Goal: Obtain resource: Obtain resource

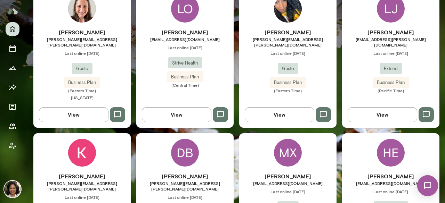
scroll to position [382, 0]
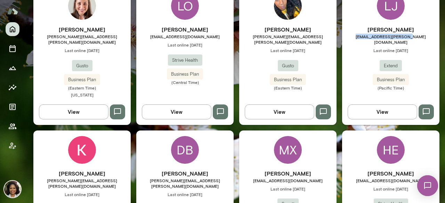
drag, startPoint x: 414, startPoint y: 30, endPoint x: 362, endPoint y: 31, distance: 52.4
click at [362, 34] on span "[EMAIL_ADDRESS][PERSON_NAME][DOMAIN_NAME]" at bounding box center [390, 39] width 97 height 11
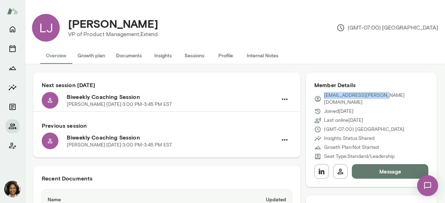
drag, startPoint x: 389, startPoint y: 94, endPoint x: 320, endPoint y: 95, distance: 69.5
click at [320, 95] on div "[EMAIL_ADDRESS][PERSON_NAME][DOMAIN_NAME]" at bounding box center [371, 99] width 114 height 14
copy p "[EMAIL_ADDRESS][PERSON_NAME][DOMAIN_NAME]"
click at [13, 127] on icon "Members" at bounding box center [12, 126] width 8 height 8
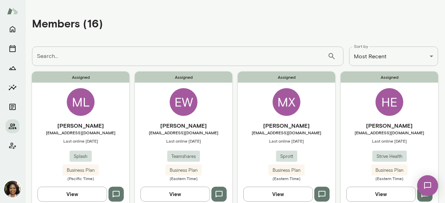
click at [273, 195] on button "View" at bounding box center [277, 194] width 69 height 15
click at [81, 194] on button "View" at bounding box center [72, 194] width 69 height 15
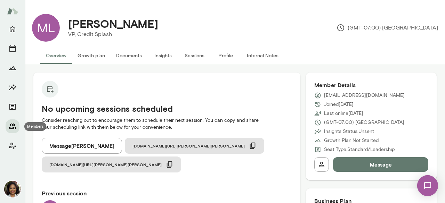
click at [13, 125] on icon "Members" at bounding box center [13, 127] width 8 height 6
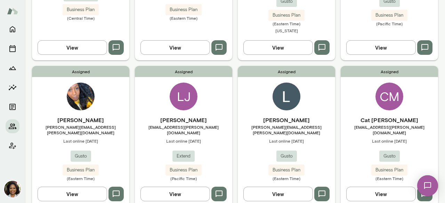
scroll to position [313, 0]
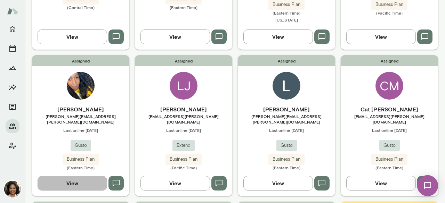
click at [72, 176] on button "View" at bounding box center [72, 183] width 69 height 15
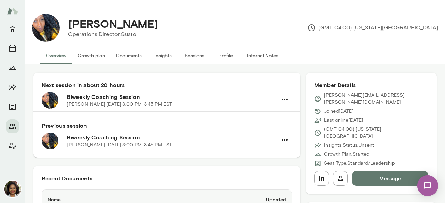
click at [115, 55] on button "Documents" at bounding box center [128, 55] width 37 height 17
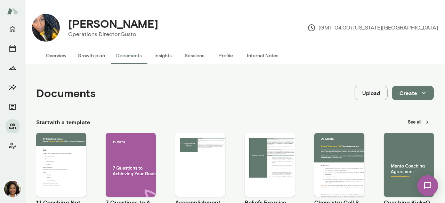
click at [168, 54] on button "Insights" at bounding box center [162, 55] width 31 height 17
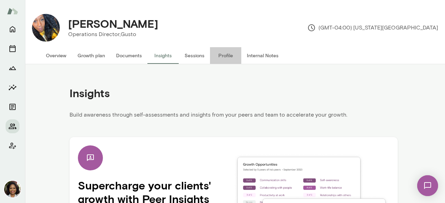
click at [225, 57] on button "Profile" at bounding box center [225, 55] width 31 height 17
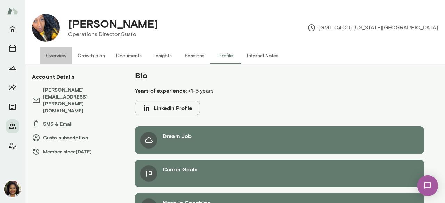
click at [56, 56] on button "Overview" at bounding box center [56, 55] width 32 height 17
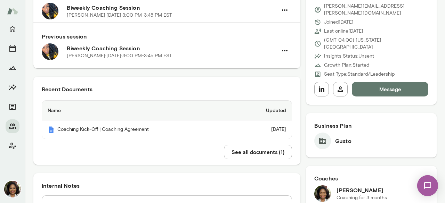
scroll to position [104, 0]
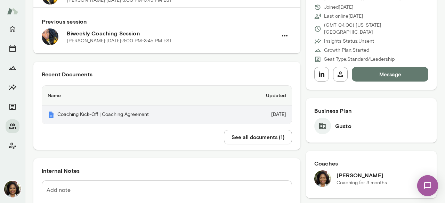
click at [169, 114] on th "Coaching Kick-Off | Coaching Agreement" at bounding box center [139, 115] width 195 height 18
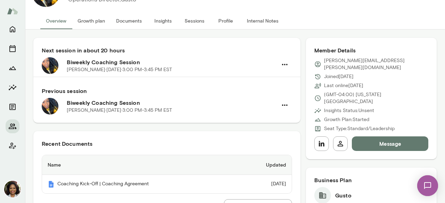
scroll to position [0, 0]
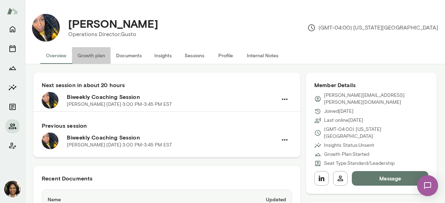
click at [87, 57] on button "Growth plan" at bounding box center [91, 55] width 39 height 17
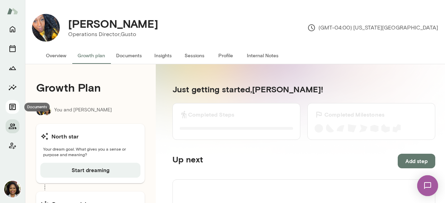
click at [13, 105] on icon "Documents" at bounding box center [12, 107] width 8 height 8
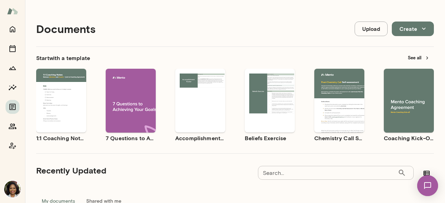
click at [406, 56] on button "See all" at bounding box center [418, 57] width 30 height 11
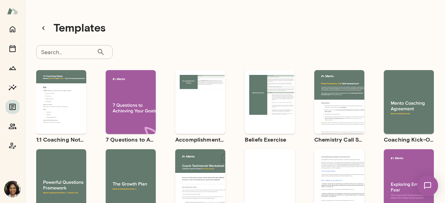
click at [111, 166] on div "Use template Preview" at bounding box center [131, 181] width 50 height 64
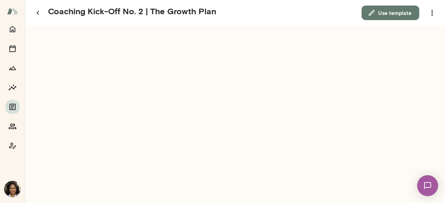
click at [403, 10] on button "Use template" at bounding box center [390, 13] width 58 height 15
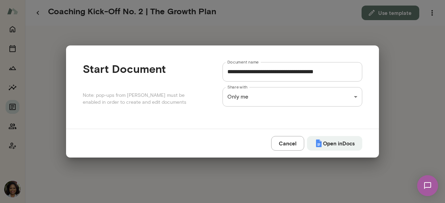
click at [333, 0] on div "**********" at bounding box center [222, 0] width 445 height 0
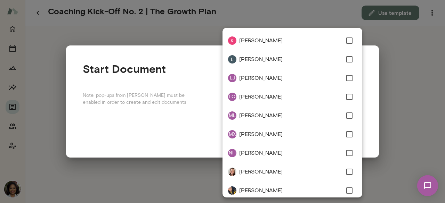
scroll to position [135, 0]
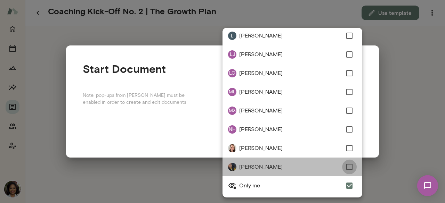
type input "**********"
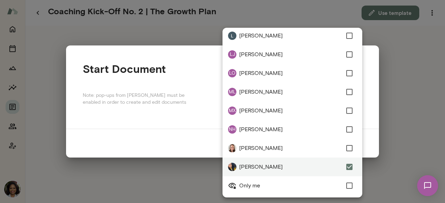
click at [368, 150] on div at bounding box center [222, 101] width 445 height 203
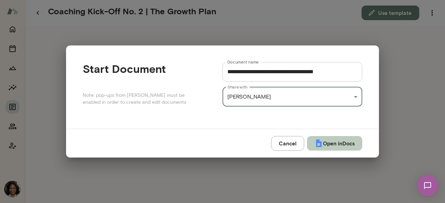
click at [342, 145] on button "Open in Docs" at bounding box center [334, 143] width 55 height 15
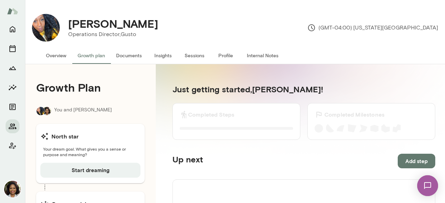
click at [167, 53] on button "Insights" at bounding box center [162, 55] width 31 height 17
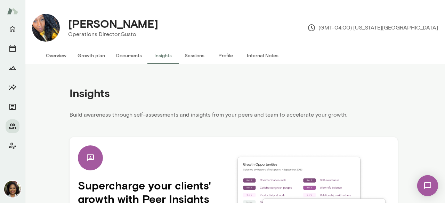
click at [90, 58] on button "Growth plan" at bounding box center [91, 55] width 39 height 17
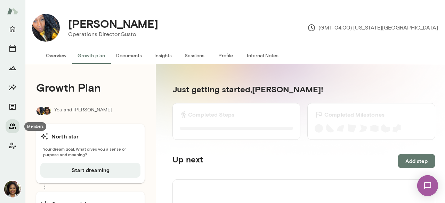
click at [13, 122] on icon "Members" at bounding box center [12, 126] width 8 height 8
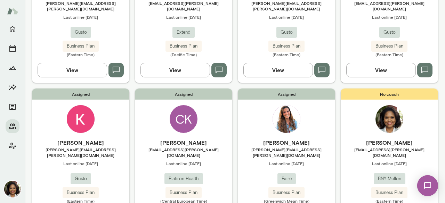
scroll to position [452, 0]
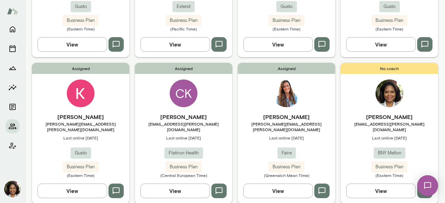
click at [181, 184] on button "View" at bounding box center [174, 191] width 69 height 15
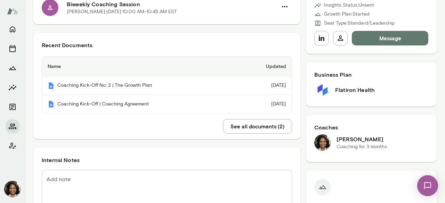
scroll to position [139, 0]
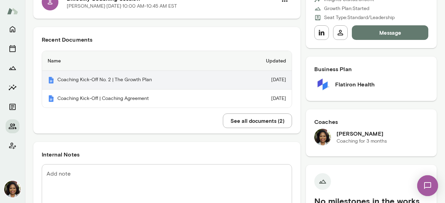
click at [144, 79] on th "Coaching Kick-Off No. 2 | The Growth Plan" at bounding box center [140, 80] width 196 height 19
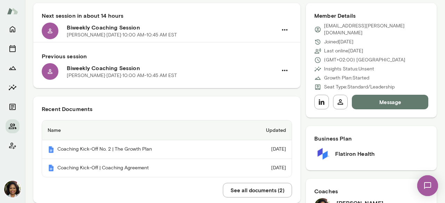
scroll to position [35, 0]
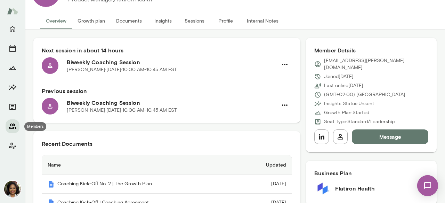
click at [11, 128] on icon "Members" at bounding box center [12, 126] width 8 height 8
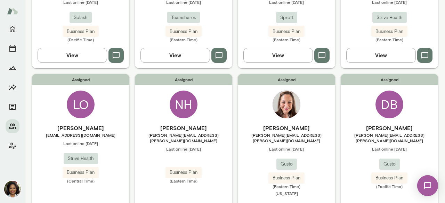
scroll to position [174, 0]
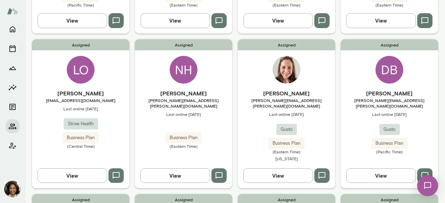
click at [394, 168] on button "View" at bounding box center [380, 175] width 69 height 15
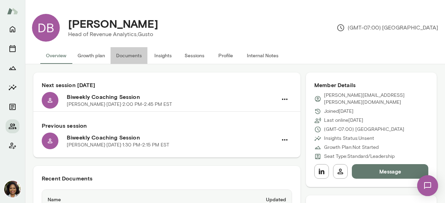
click at [129, 58] on button "Documents" at bounding box center [128, 55] width 37 height 17
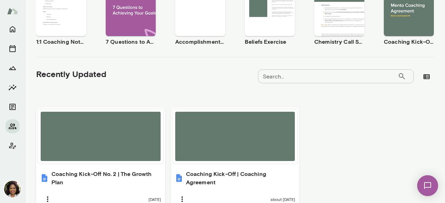
scroll to position [201, 0]
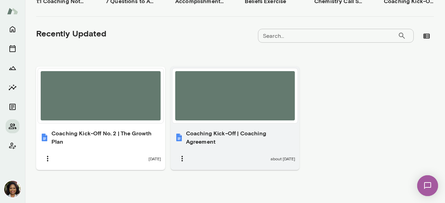
click at [246, 151] on div "about 1 month ago" at bounding box center [235, 158] width 121 height 15
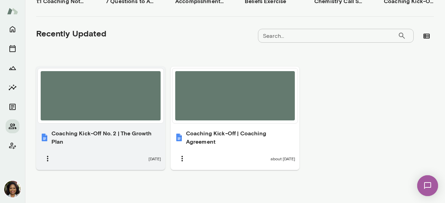
click at [106, 139] on h6 "Coaching Kick-Off No. 2 | The Growth Plan" at bounding box center [105, 137] width 109 height 17
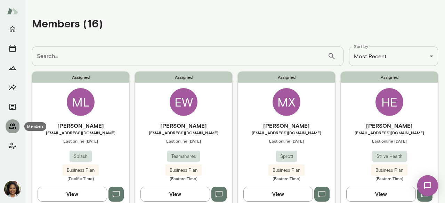
click at [15, 123] on icon "Members" at bounding box center [12, 126] width 8 height 8
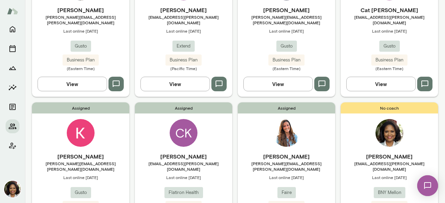
scroll to position [452, 0]
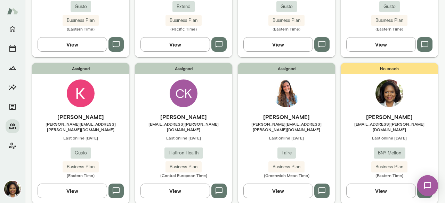
click at [67, 184] on button "View" at bounding box center [72, 191] width 69 height 15
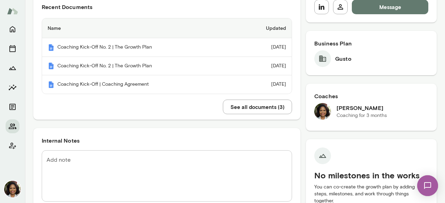
scroll to position [174, 0]
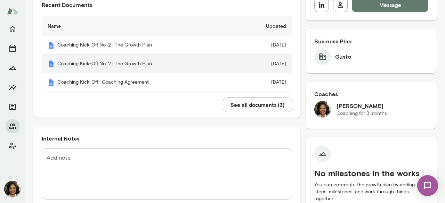
click at [140, 68] on th "Coaching Kick-Off No. 2 | The Growth Plan" at bounding box center [140, 64] width 196 height 19
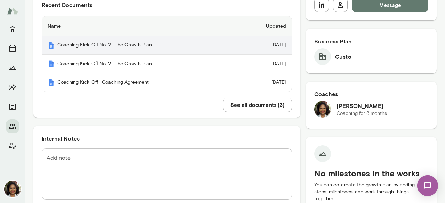
click at [135, 44] on th "Coaching Kick-Off No. 2 | The Growth Plan" at bounding box center [140, 45] width 196 height 19
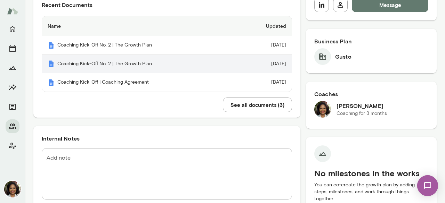
drag, startPoint x: 256, startPoint y: 66, endPoint x: 192, endPoint y: 68, distance: 64.6
click at [192, 68] on th "Coaching Kick-Off No. 2 | The Growth Plan" at bounding box center [140, 64] width 196 height 19
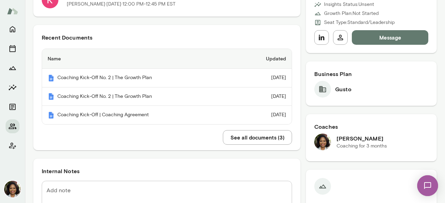
scroll to position [174, 0]
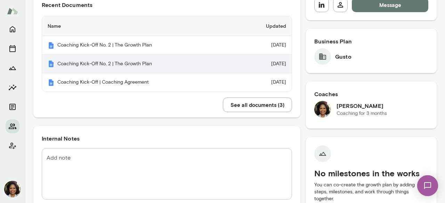
drag, startPoint x: 141, startPoint y: 59, endPoint x: 105, endPoint y: 61, distance: 35.8
click at [105, 61] on th "Coaching Kick-Off No. 2 | The Growth Plan" at bounding box center [140, 64] width 196 height 19
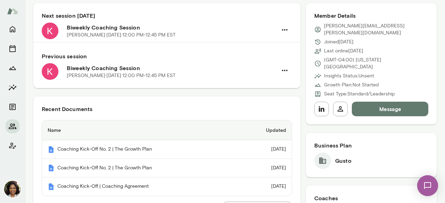
scroll to position [104, 0]
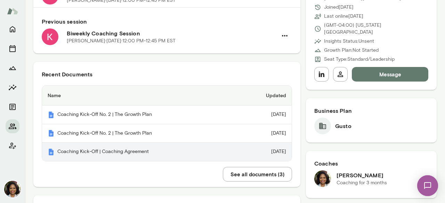
click at [121, 145] on th "Coaching Kick-Off | Coaching Agreement" at bounding box center [140, 152] width 196 height 18
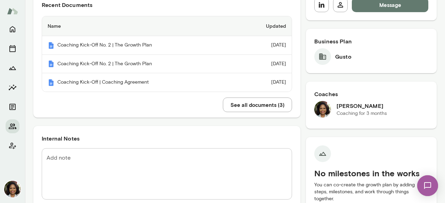
scroll to position [0, 0]
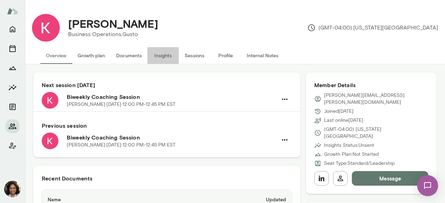
click at [167, 58] on button "Insights" at bounding box center [162, 55] width 31 height 17
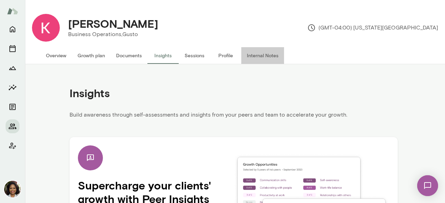
click at [247, 53] on button "Internal Notes" at bounding box center [262, 55] width 43 height 17
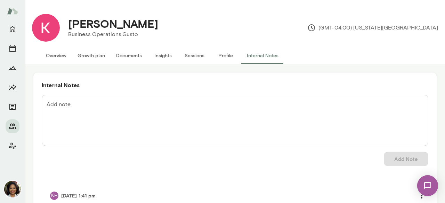
click at [220, 54] on button "Profile" at bounding box center [225, 55] width 31 height 17
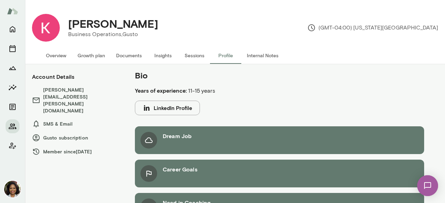
click at [192, 55] on button "Sessions" at bounding box center [194, 55] width 31 height 17
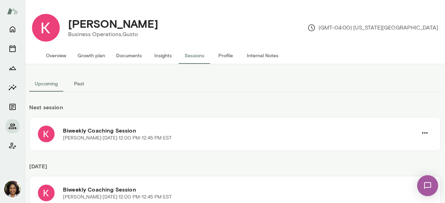
click at [161, 59] on button "Insights" at bounding box center [162, 55] width 31 height 17
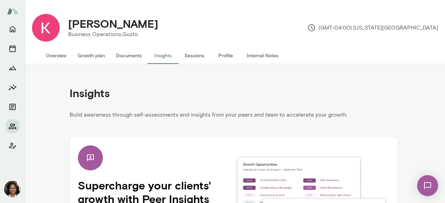
click at [122, 59] on button "Documents" at bounding box center [128, 55] width 37 height 17
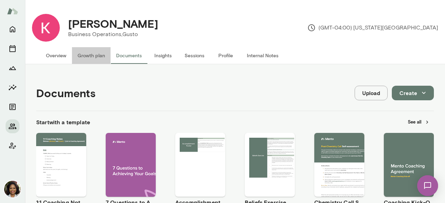
click at [99, 55] on button "Growth plan" at bounding box center [91, 55] width 39 height 17
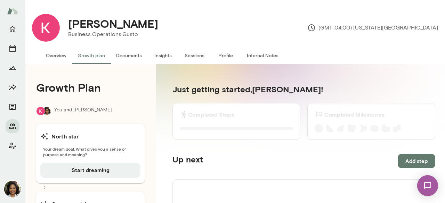
click at [126, 58] on button "Documents" at bounding box center [128, 55] width 37 height 17
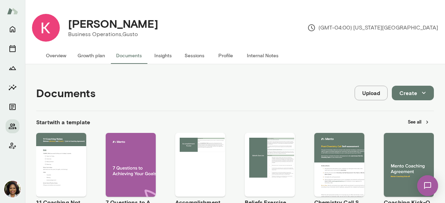
click at [57, 56] on button "Overview" at bounding box center [56, 55] width 32 height 17
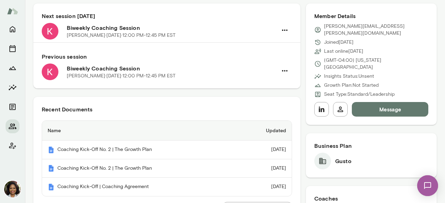
scroll to position [69, 0]
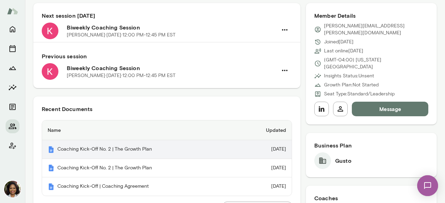
click at [143, 149] on th "Coaching Kick-Off No. 2 | The Growth Plan" at bounding box center [140, 149] width 196 height 19
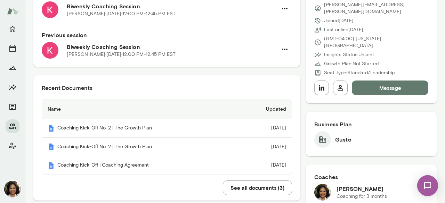
scroll to position [104, 0]
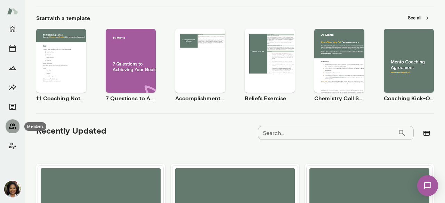
click at [8, 123] on icon "Members" at bounding box center [12, 126] width 8 height 8
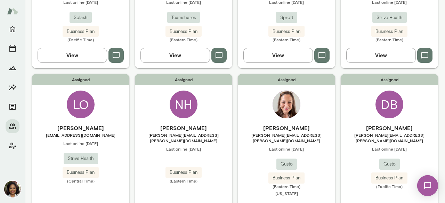
scroll to position [174, 0]
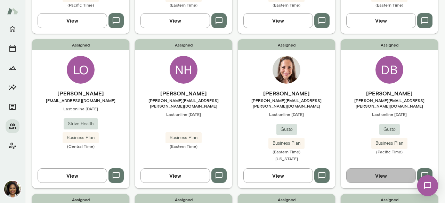
click at [375, 168] on button "View" at bounding box center [380, 175] width 69 height 15
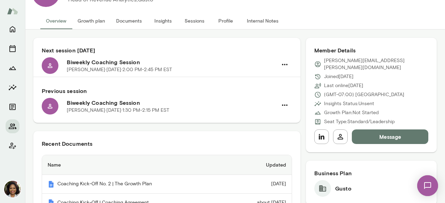
scroll to position [69, 0]
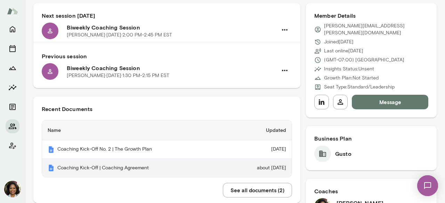
click at [124, 165] on th "Coaching Kick-Off | Coaching Agreement" at bounding box center [134, 168] width 185 height 18
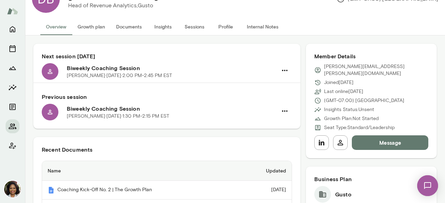
scroll to position [0, 0]
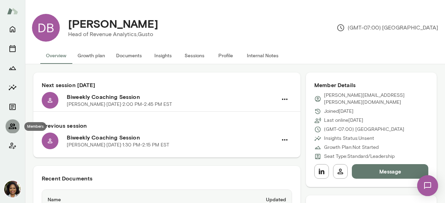
click at [10, 123] on icon "Members" at bounding box center [12, 126] width 8 height 8
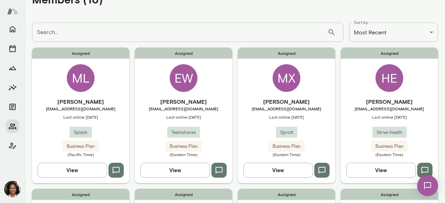
scroll to position [69, 0]
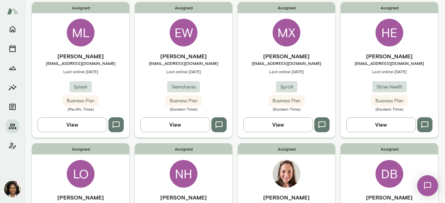
click at [384, 123] on button "View" at bounding box center [380, 124] width 69 height 15
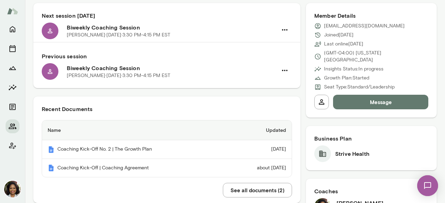
scroll to position [104, 0]
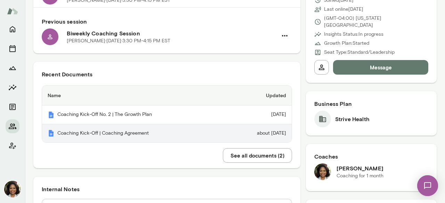
click at [108, 131] on th "Coaching Kick-Off | Coaching Agreement" at bounding box center [134, 133] width 185 height 18
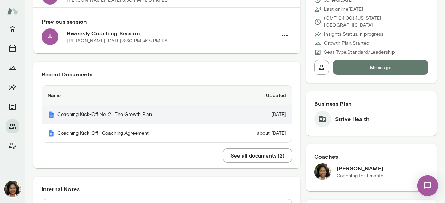
click at [129, 113] on th "Coaching Kick-Off No. 2 | The Growth Plan" at bounding box center [134, 115] width 185 height 19
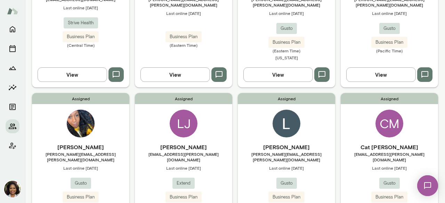
scroll to position [313, 0]
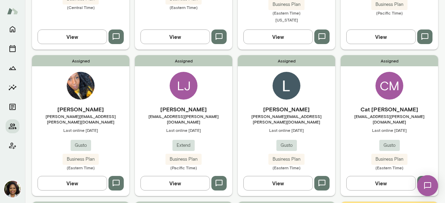
click at [276, 176] on button "View" at bounding box center [277, 183] width 69 height 15
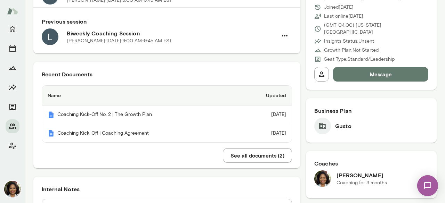
scroll to position [139, 0]
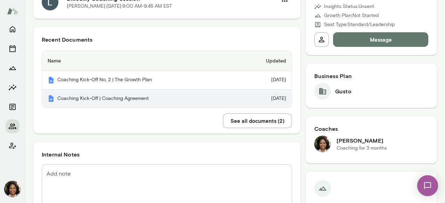
click at [130, 97] on th "Coaching Kick-Off | Coaching Agreement" at bounding box center [140, 99] width 196 height 18
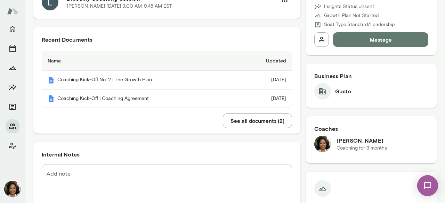
scroll to position [104, 0]
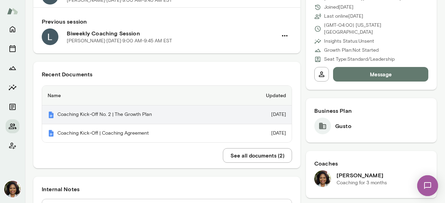
click at [124, 115] on th "Coaching Kick-Off No. 2 | The Growth Plan" at bounding box center [140, 115] width 196 height 19
click at [117, 117] on th "Coaching Kick-Off No. 2 | The Growth Plan" at bounding box center [140, 115] width 196 height 19
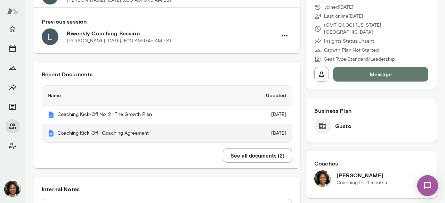
click at [147, 133] on th "Coaching Kick-Off | Coaching Agreement" at bounding box center [140, 133] width 196 height 18
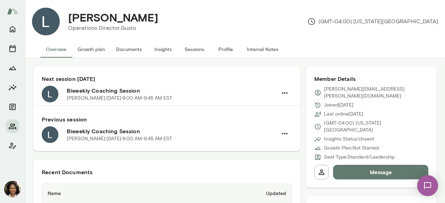
scroll to position [0, 0]
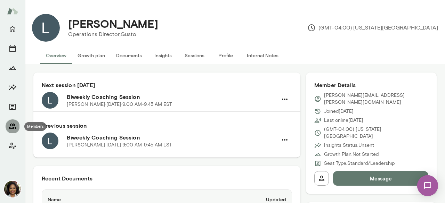
click at [8, 131] on button "Members" at bounding box center [13, 126] width 14 height 14
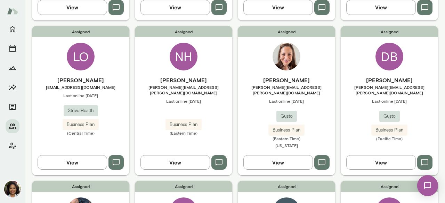
scroll to position [208, 0]
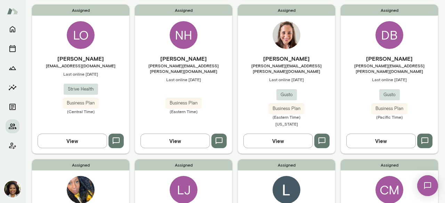
click at [73, 137] on button "View" at bounding box center [72, 141] width 69 height 15
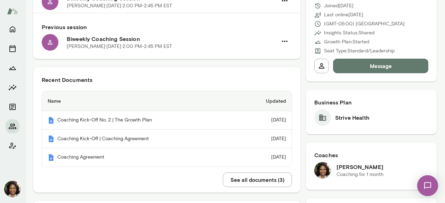
scroll to position [104, 0]
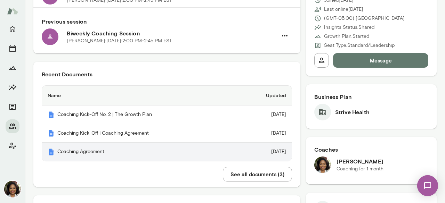
click at [81, 152] on th "Coaching Agreement" at bounding box center [140, 152] width 196 height 18
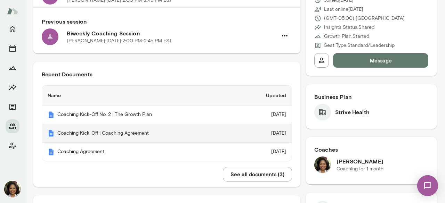
click at [108, 134] on th "Coaching Kick-Off | Coaching Agreement" at bounding box center [140, 133] width 196 height 19
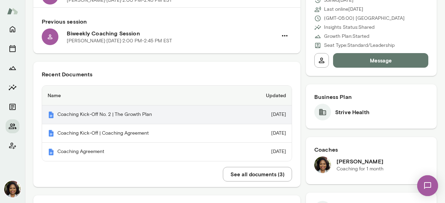
click at [135, 114] on th "Coaching Kick-Off No. 2 | The Growth Plan" at bounding box center [140, 115] width 196 height 19
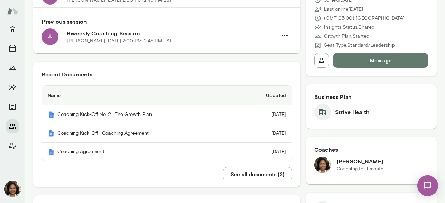
click at [11, 127] on icon "Members" at bounding box center [12, 126] width 8 height 8
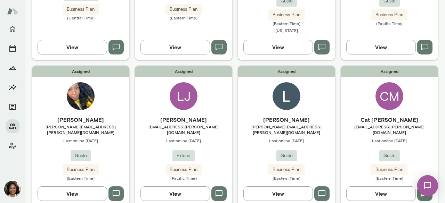
scroll to position [347, 0]
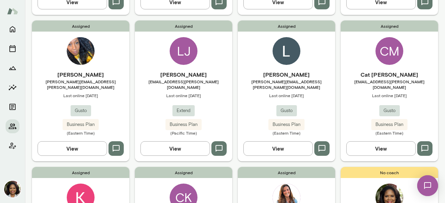
click at [383, 141] on button "View" at bounding box center [380, 148] width 69 height 15
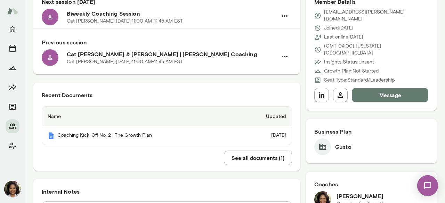
scroll to position [104, 0]
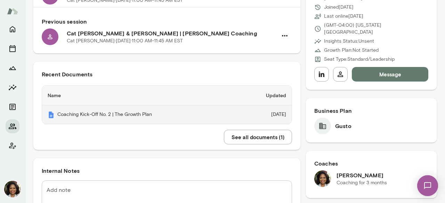
click at [124, 115] on th "Coaching Kick-Off No. 2 | The Growth Plan" at bounding box center [140, 115] width 196 height 18
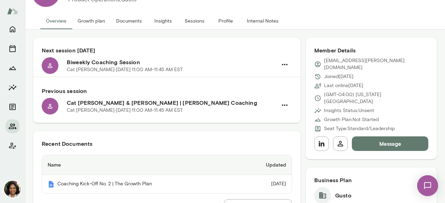
scroll to position [0, 0]
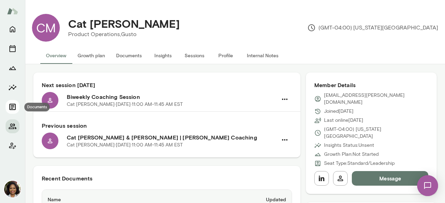
click at [13, 109] on icon "Documents" at bounding box center [12, 107] width 6 height 6
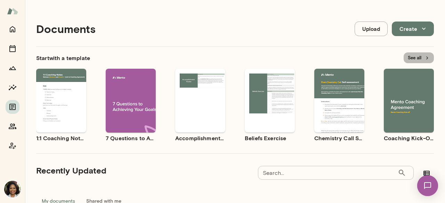
click at [409, 54] on button "See all" at bounding box center [418, 57] width 30 height 11
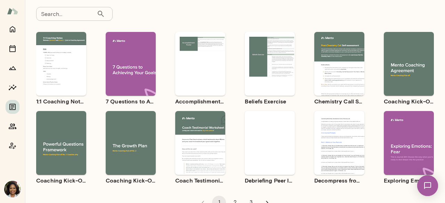
scroll to position [61, 0]
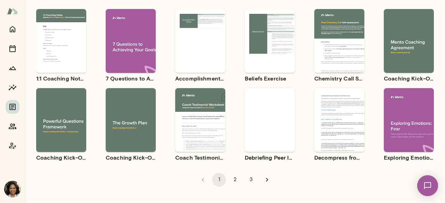
click at [406, 38] on button "Use template" at bounding box center [408, 35] width 44 height 9
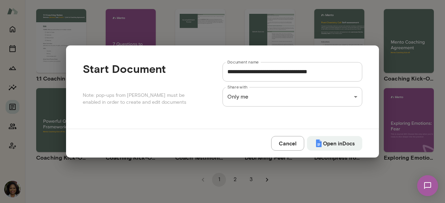
click at [292, 0] on div "**********" at bounding box center [222, 0] width 445 height 0
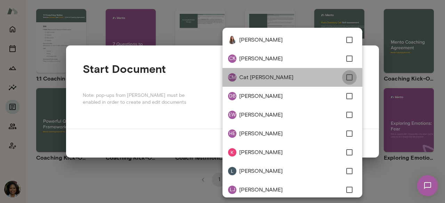
type input "**********"
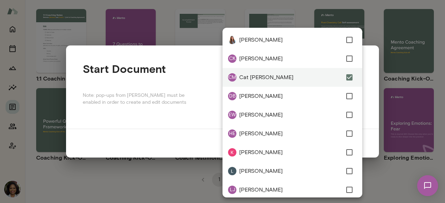
click at [188, 124] on div at bounding box center [222, 101] width 445 height 203
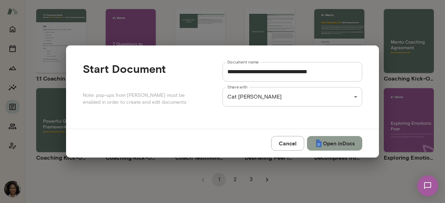
click at [329, 139] on button "Open in Docs" at bounding box center [334, 143] width 55 height 15
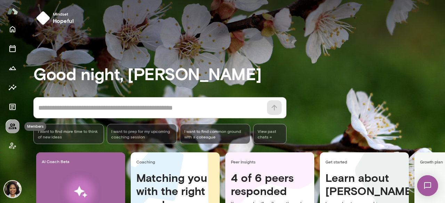
click at [13, 124] on icon "Members" at bounding box center [12, 126] width 8 height 8
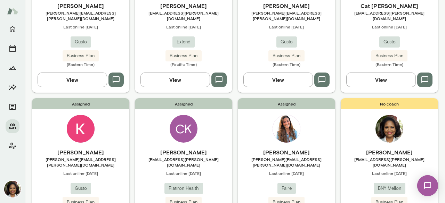
scroll to position [417, 0]
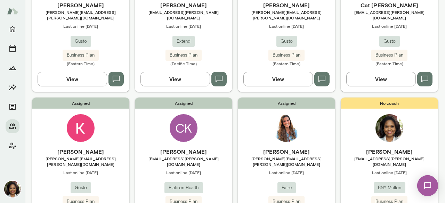
click at [282, 148] on h6 "[PERSON_NAME]" at bounding box center [286, 152] width 97 height 8
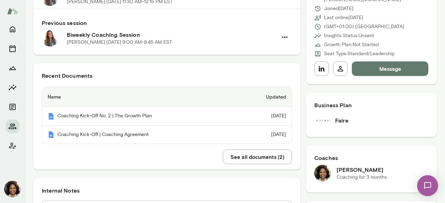
scroll to position [104, 0]
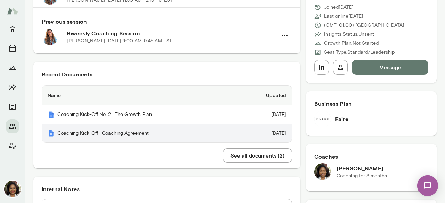
click at [131, 130] on th "Coaching Kick-Off | Coaching Agreement" at bounding box center [140, 133] width 196 height 18
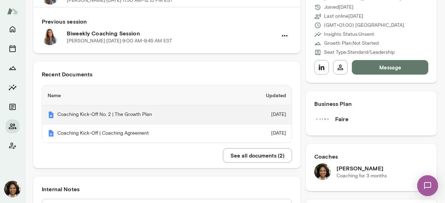
click at [129, 113] on th "Coaching Kick-Off No. 2 | The Growth Plan" at bounding box center [140, 115] width 196 height 19
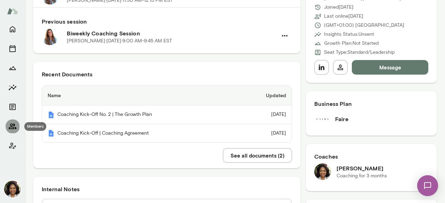
click at [10, 128] on icon "Members" at bounding box center [12, 126] width 8 height 8
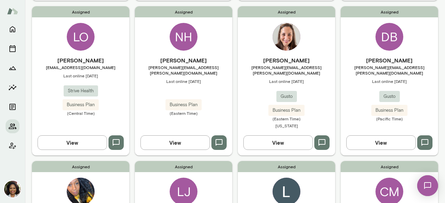
scroll to position [208, 0]
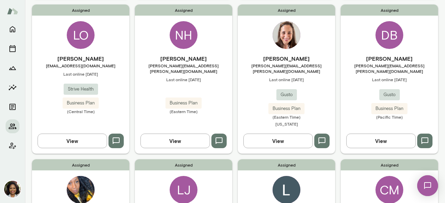
click at [280, 134] on button "View" at bounding box center [277, 141] width 69 height 15
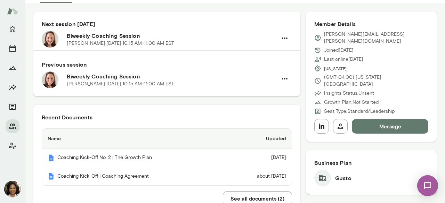
scroll to position [104, 0]
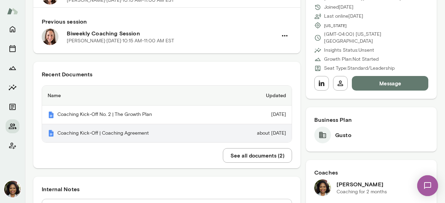
click at [139, 130] on th "Coaching Kick-Off | Coaching Agreement" at bounding box center [134, 133] width 185 height 18
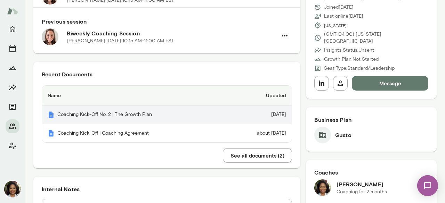
click at [132, 117] on th "Coaching Kick-Off No. 2 | The Growth Plan" at bounding box center [134, 115] width 185 height 19
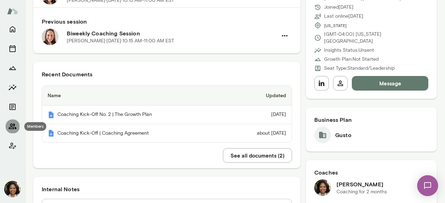
click at [13, 123] on icon "Members" at bounding box center [12, 126] width 8 height 8
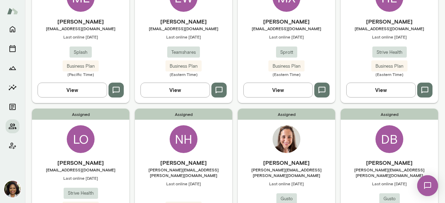
scroll to position [139, 0]
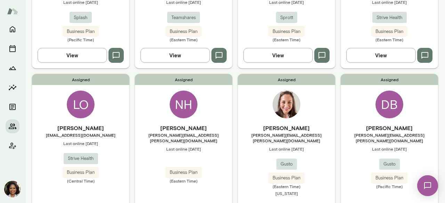
click at [181, 169] on span "Business Plan" at bounding box center [183, 172] width 36 height 7
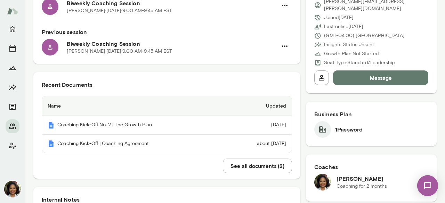
scroll to position [104, 0]
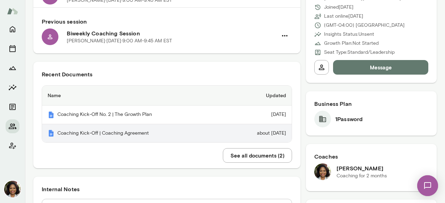
click at [126, 140] on th "Coaching Kick-Off | Coaching Agreement" at bounding box center [134, 133] width 185 height 18
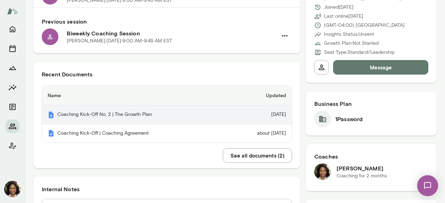
click at [133, 108] on th "Coaching Kick-Off No. 2 | The Growth Plan" at bounding box center [134, 115] width 185 height 19
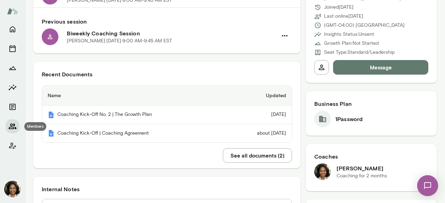
click at [15, 124] on icon "Members" at bounding box center [12, 126] width 8 height 8
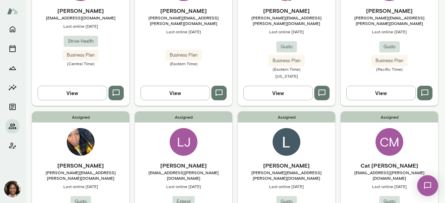
scroll to position [243, 0]
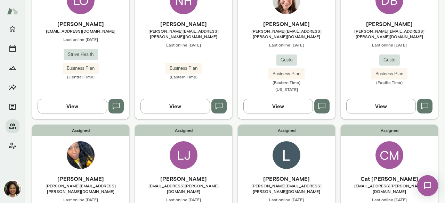
click at [82, 148] on img at bounding box center [81, 155] width 28 height 28
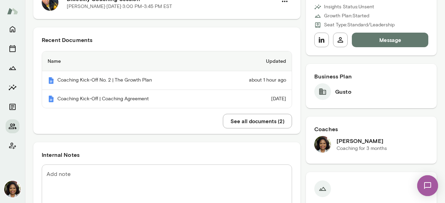
scroll to position [139, 0]
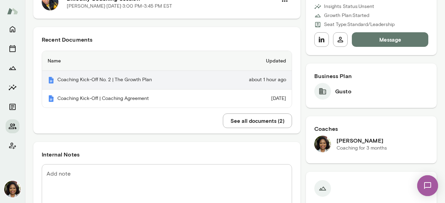
click at [132, 77] on th "Coaching Kick-Off No. 2 | The Growth Plan" at bounding box center [130, 80] width 176 height 19
